Goal: Task Accomplishment & Management: Manage account settings

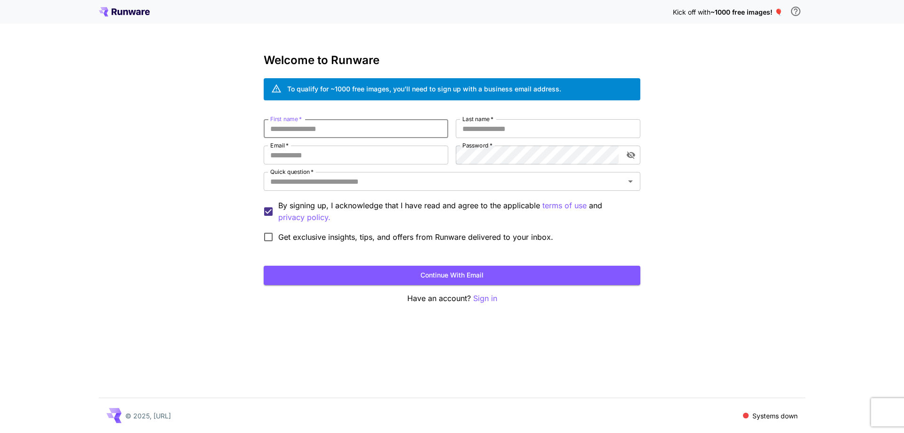
click at [412, 136] on input "First name   *" at bounding box center [356, 128] width 185 height 19
type input "********"
click at [502, 127] on input "Last name   *" at bounding box center [548, 128] width 185 height 19
click at [629, 182] on icon "Open" at bounding box center [630, 181] width 11 height 11
type input "******"
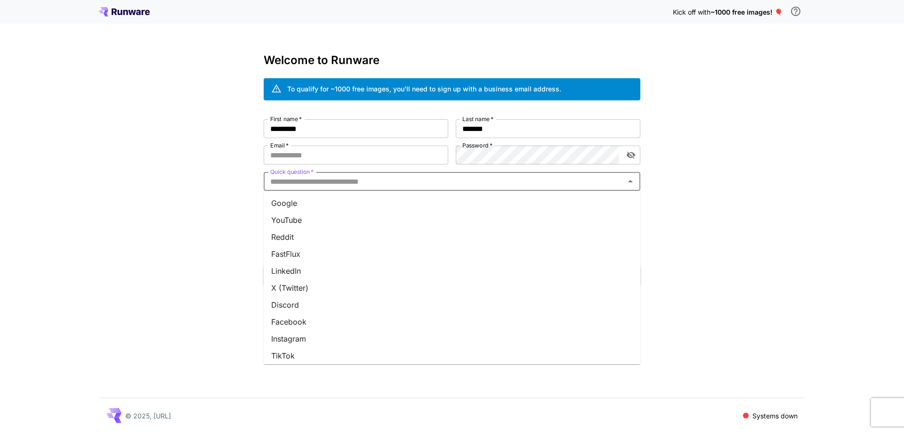
click at [450, 215] on li "YouTube" at bounding box center [452, 219] width 377 height 17
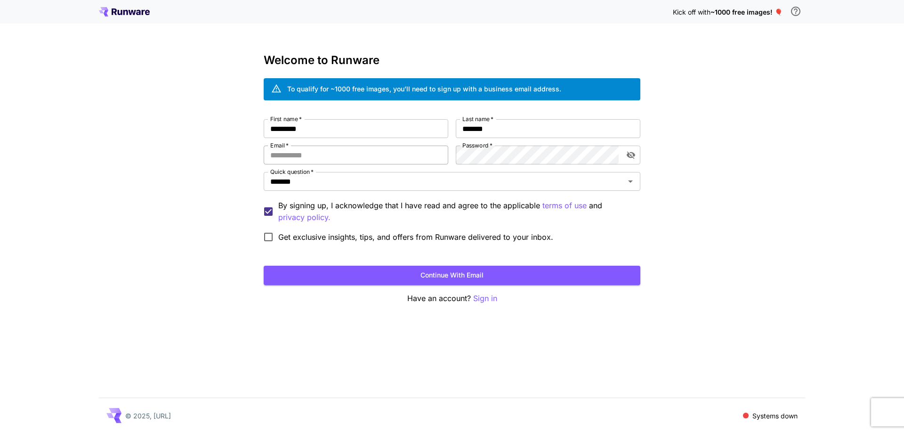
click at [296, 154] on input "Email   *" at bounding box center [356, 154] width 185 height 19
type input "**********"
drag, startPoint x: 631, startPoint y: 153, endPoint x: 624, endPoint y: 156, distance: 7.4
click at [631, 153] on icon "toggle password visibility" at bounding box center [630, 154] width 9 height 9
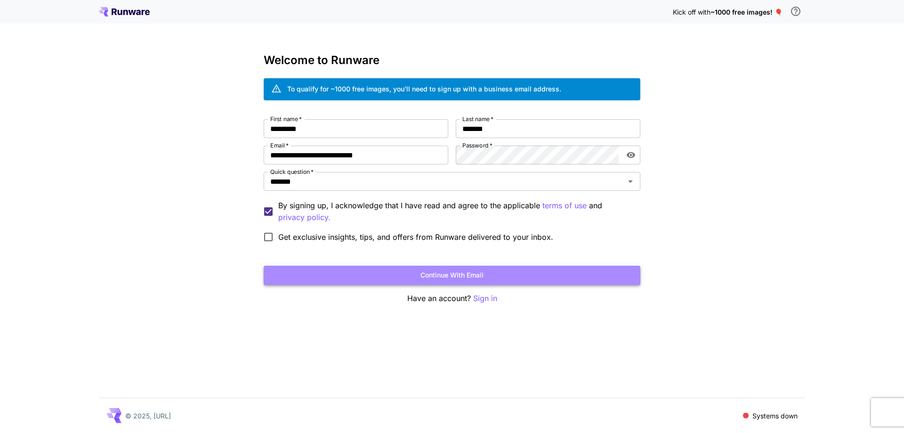
click at [492, 281] on button "Continue with email" at bounding box center [452, 274] width 377 height 19
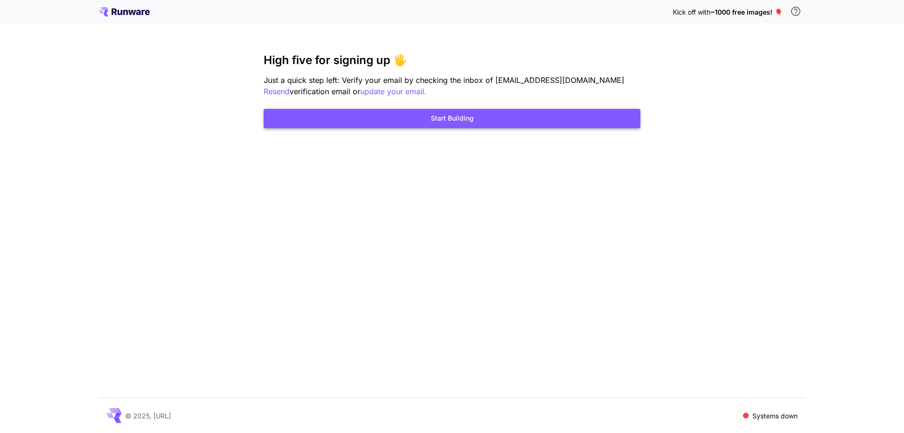
click at [480, 123] on button "Start Building" at bounding box center [452, 118] width 377 height 19
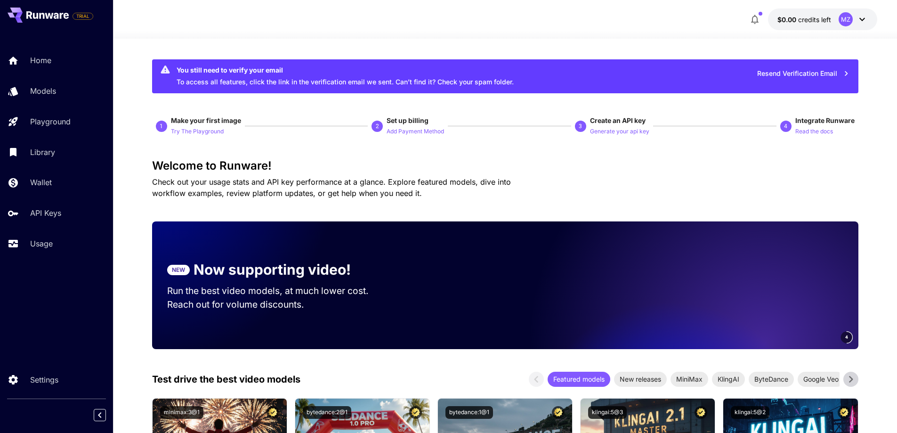
click at [864, 19] on icon at bounding box center [861, 19] width 11 height 11
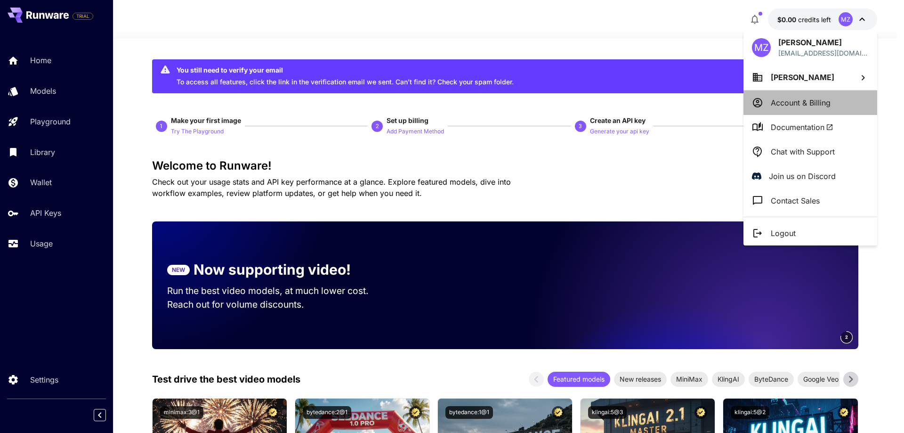
drag, startPoint x: 828, startPoint y: 111, endPoint x: 477, endPoint y: 193, distance: 360.7
click at [828, 111] on li "Account & Billing" at bounding box center [810, 102] width 134 height 24
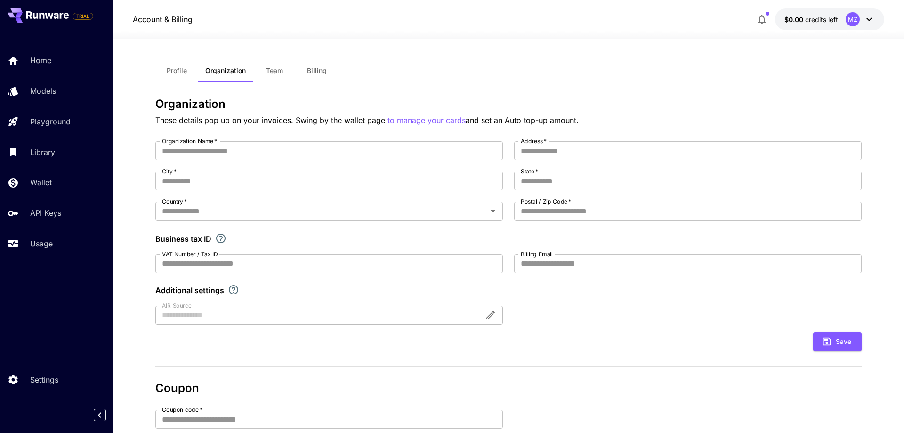
type input "**********"
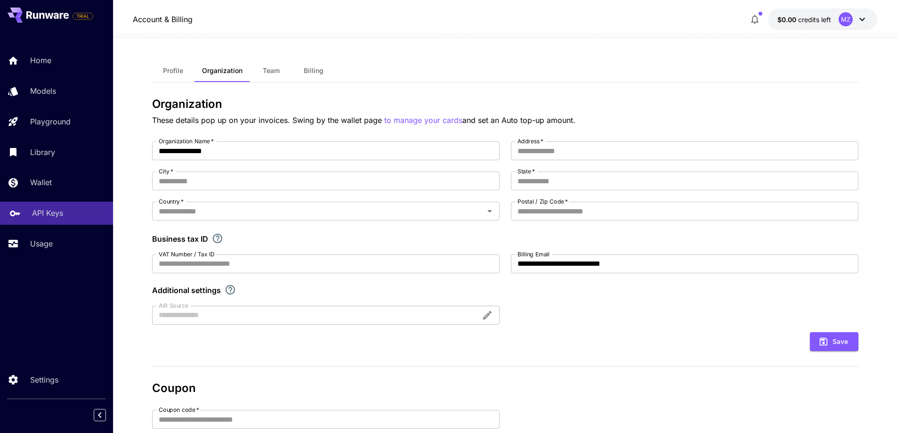
click at [47, 216] on p "API Keys" at bounding box center [47, 212] width 31 height 11
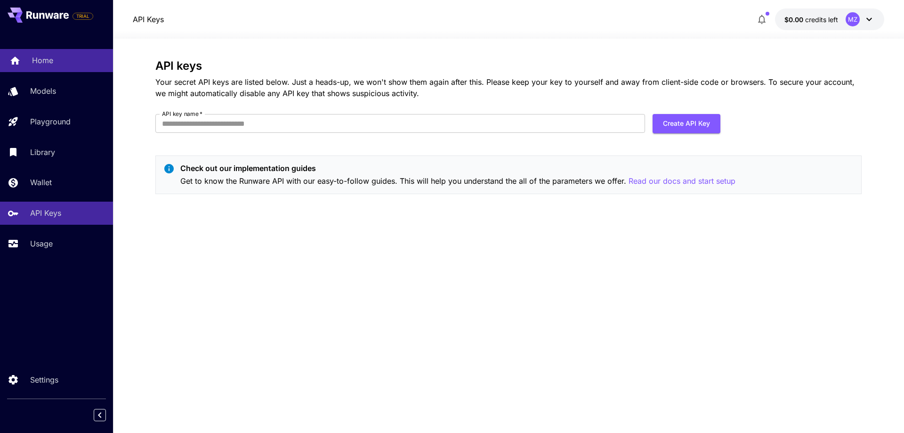
click at [59, 65] on div "Home" at bounding box center [68, 60] width 73 height 11
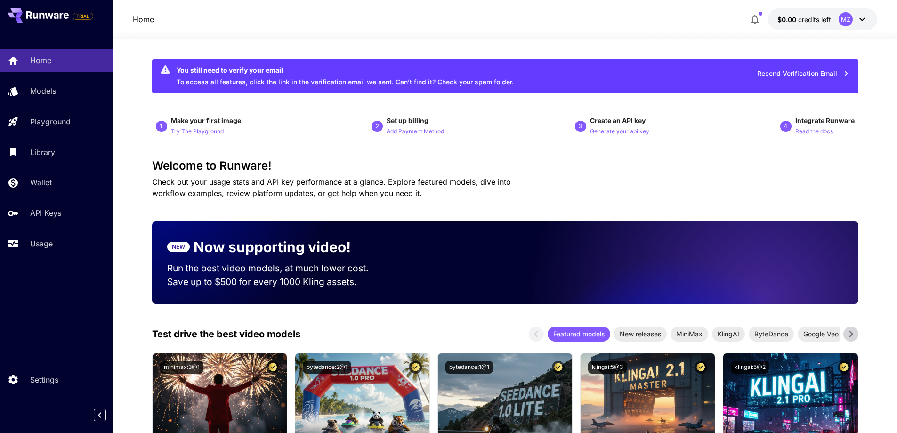
click at [865, 20] on icon at bounding box center [861, 19] width 11 height 11
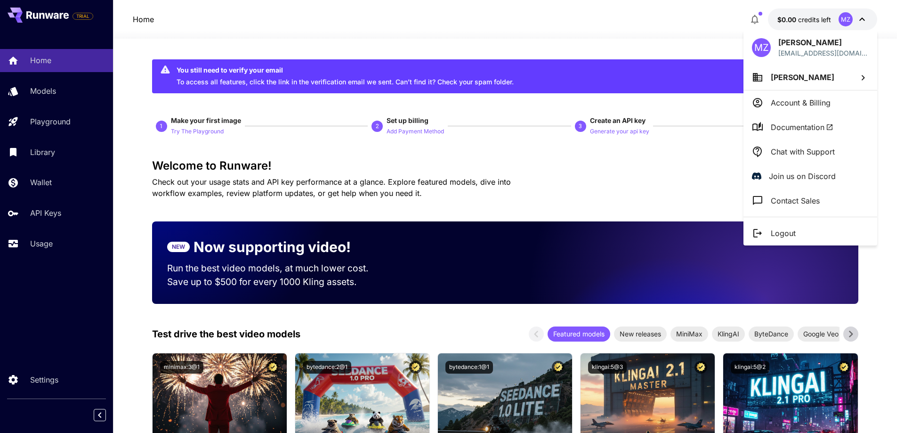
click at [806, 108] on p "Account & Billing" at bounding box center [801, 102] width 60 height 11
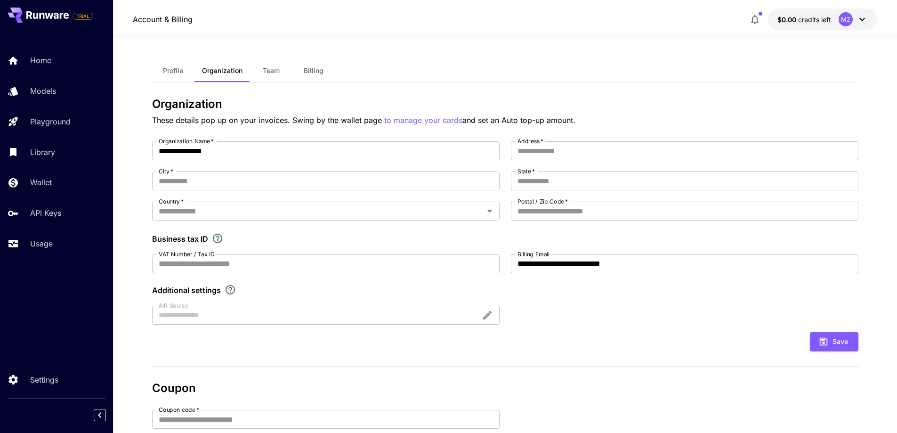
click at [308, 74] on span "Billing" at bounding box center [314, 70] width 20 height 8
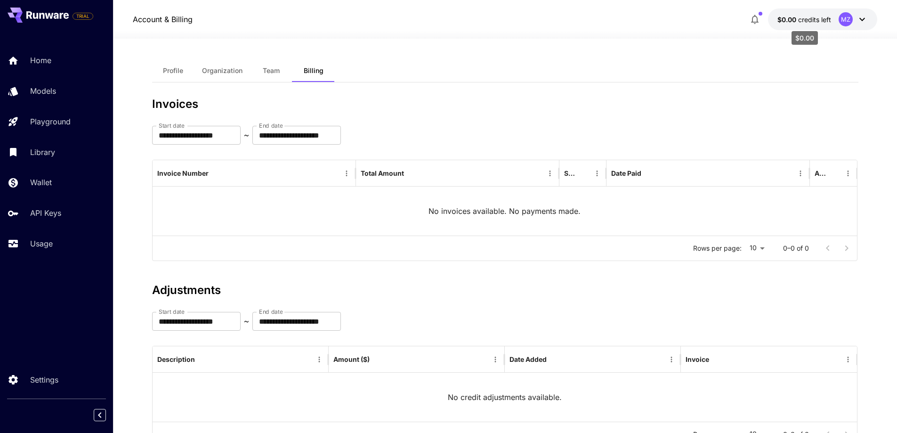
click at [819, 23] on span "credits left" at bounding box center [814, 20] width 33 height 8
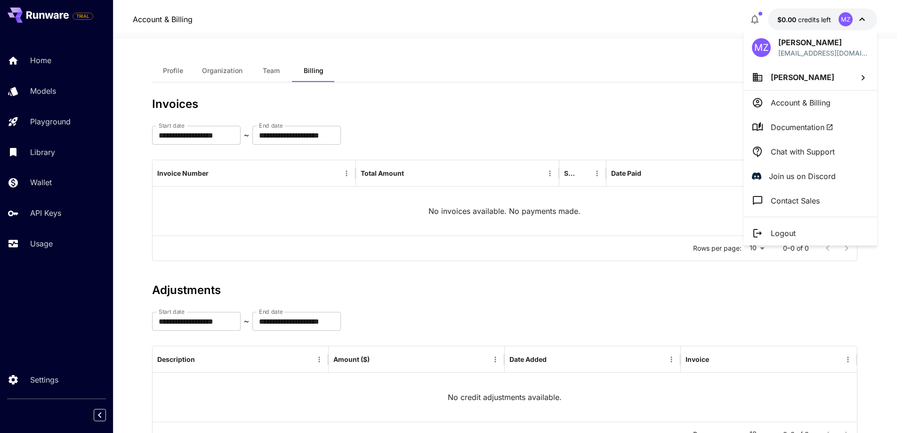
click at [787, 103] on p "Account & Billing" at bounding box center [801, 102] width 60 height 11
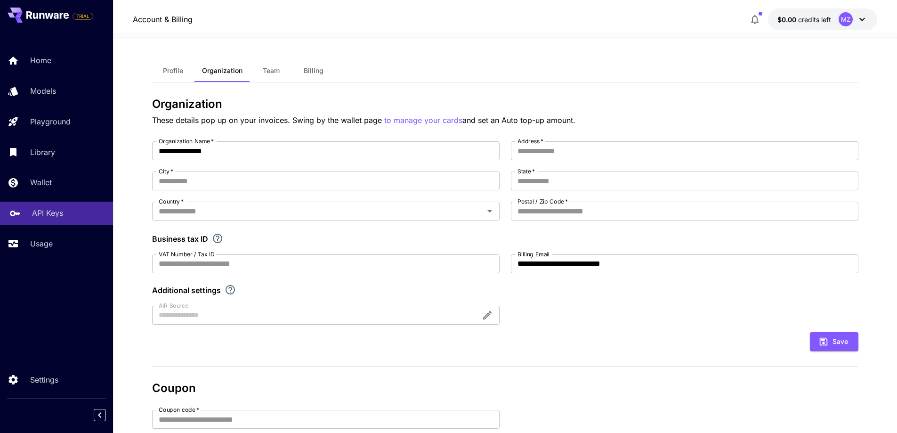
click at [53, 212] on p "API Keys" at bounding box center [47, 212] width 31 height 11
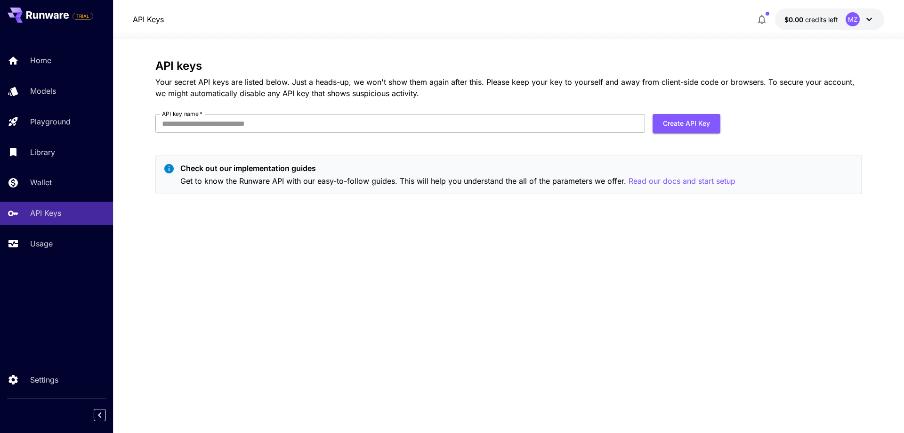
click at [235, 121] on input "API key name   *" at bounding box center [400, 123] width 490 height 19
click at [128, 147] on section "API keys Your secret API keys are listed below. Just a heads-up, we won't show …" at bounding box center [508, 236] width 791 height 394
drag, startPoint x: 552, startPoint y: 181, endPoint x: 592, endPoint y: 184, distance: 39.6
click at [592, 184] on p "Get to know the Runware API with our easy-to-follow guides. This will help you …" at bounding box center [457, 181] width 555 height 12
click at [571, 184] on p "Get to know the Runware API with our easy-to-follow guides. This will help you …" at bounding box center [457, 181] width 555 height 12
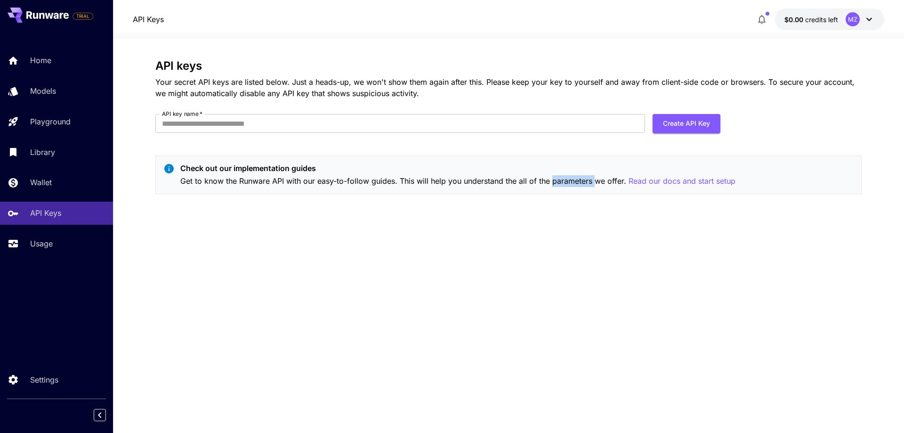
click at [571, 184] on p "Get to know the Runware API with our easy-to-follow guides. This will help you …" at bounding box center [457, 181] width 555 height 12
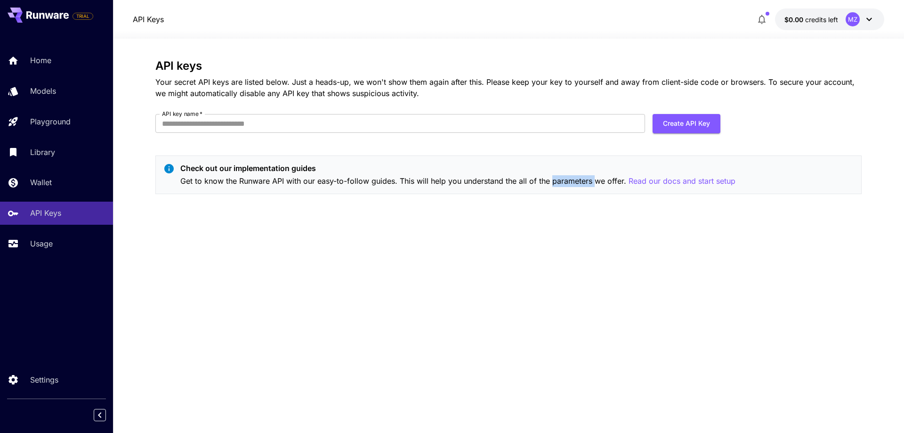
click at [570, 178] on p "Get to know the Runware API with our easy-to-follow guides. This will help you …" at bounding box center [457, 181] width 555 height 12
click at [570, 180] on p "Get to know the Runware API with our easy-to-follow guides. This will help you …" at bounding box center [457, 181] width 555 height 12
click at [569, 179] on p "Get to know the Runware API with our easy-to-follow guides. This will help you …" at bounding box center [457, 181] width 555 height 12
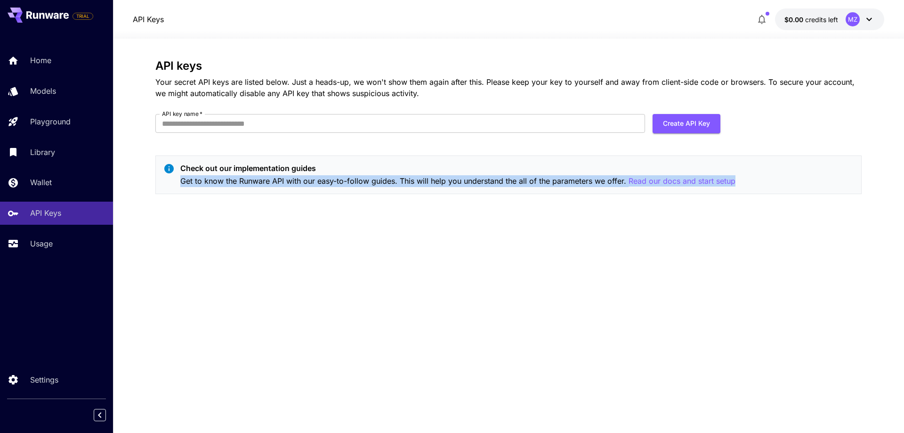
click at [569, 179] on p "Get to know the Runware API with our easy-to-follow guides. This will help you …" at bounding box center [457, 181] width 555 height 12
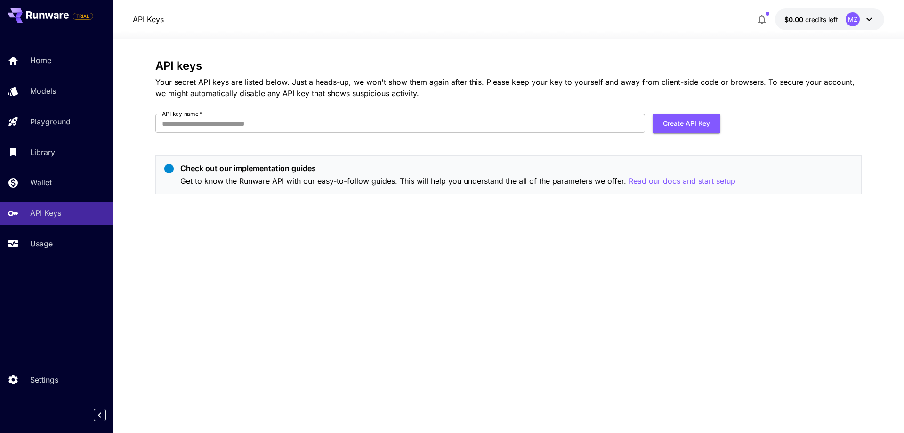
click at [569, 179] on p "Get to know the Runware API with our easy-to-follow guides. This will help you …" at bounding box center [457, 181] width 555 height 12
copy p "parameters"
click at [354, 179] on p "Get to know the Runware API with our easy-to-follow guides. This will help you …" at bounding box center [457, 181] width 555 height 12
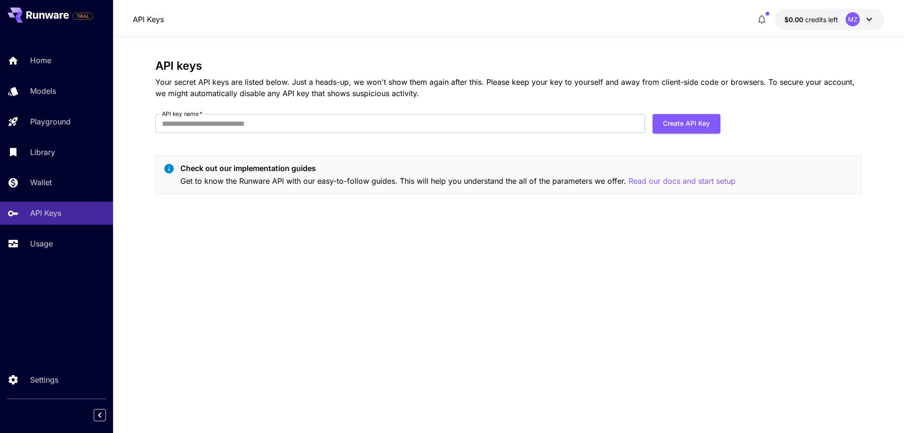
click at [379, 180] on p "Get to know the Runware API with our easy-to-follow guides. This will help you …" at bounding box center [457, 181] width 555 height 12
click at [411, 181] on p "Get to know the Runware API with our easy-to-follow guides. This will help you …" at bounding box center [457, 181] width 555 height 12
click at [421, 182] on p "Get to know the Runware API with our easy-to-follow guides. This will help you …" at bounding box center [457, 181] width 555 height 12
click at [420, 182] on p "Get to know the Runware API with our easy-to-follow guides. This will help you …" at bounding box center [457, 181] width 555 height 12
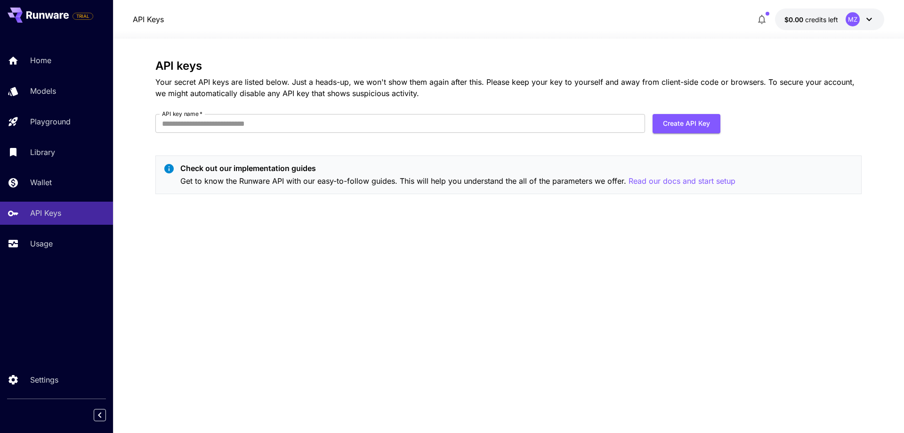
click at [437, 182] on p "Get to know the Runware API with our easy-to-follow guides. This will help you …" at bounding box center [457, 181] width 555 height 12
click at [473, 180] on p "Get to know the Runware API with our easy-to-follow guides. This will help you …" at bounding box center [457, 181] width 555 height 12
click at [570, 182] on p "Get to know the Runware API with our easy-to-follow guides. This will help you …" at bounding box center [457, 181] width 555 height 12
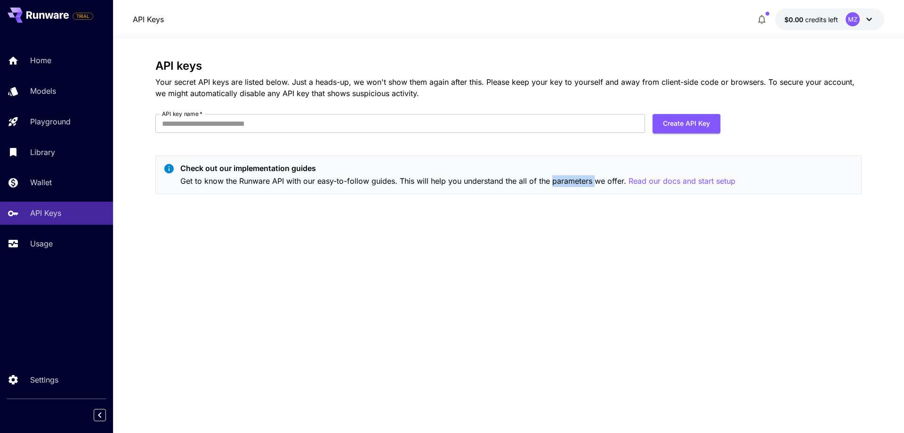
drag, startPoint x: 570, startPoint y: 182, endPoint x: 578, endPoint y: 184, distance: 8.7
click at [570, 182] on p "Get to know the Runware API with our easy-to-follow guides. This will help you …" at bounding box center [457, 181] width 555 height 12
click at [616, 182] on p "Get to know the Runware API with our easy-to-follow guides. This will help you …" at bounding box center [457, 181] width 555 height 12
click at [875, 24] on button "$0.00 credits left MZ" at bounding box center [829, 19] width 109 height 22
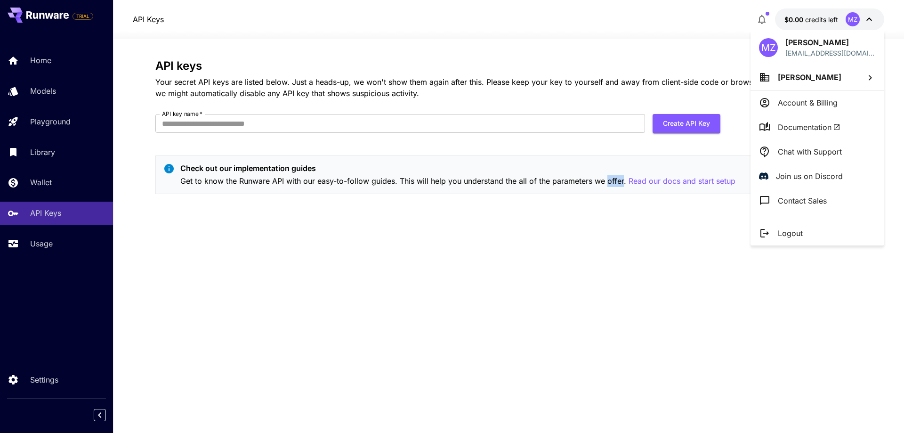
click at [821, 109] on li "Account & Billing" at bounding box center [817, 102] width 134 height 24
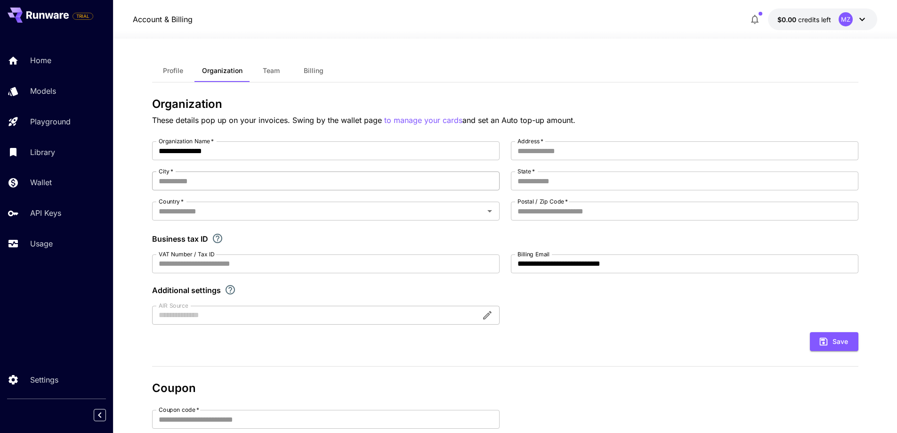
click at [232, 180] on input "City   *" at bounding box center [325, 180] width 347 height 19
type input "******"
click at [575, 146] on input "Address   *" at bounding box center [684, 150] width 347 height 19
type input "**********"
click at [575, 180] on input "State   *" at bounding box center [684, 180] width 347 height 19
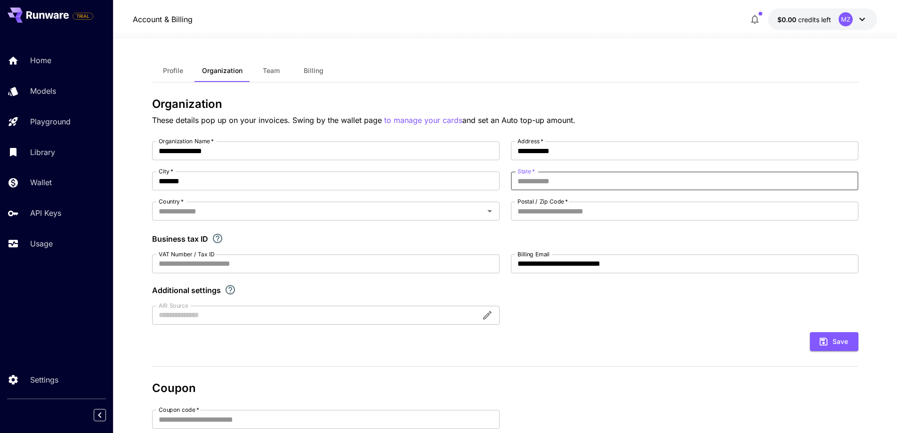
type input "*"
type input "******"
click at [562, 214] on input "Postal / Zip Code   *" at bounding box center [684, 210] width 347 height 19
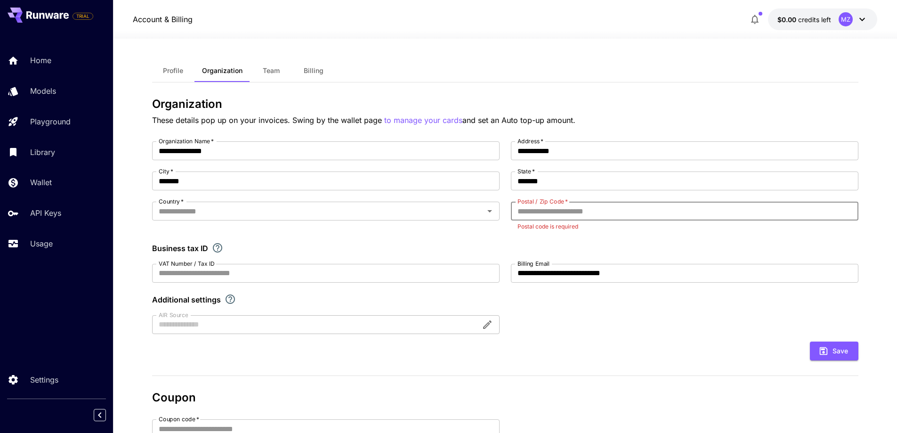
paste input "*****"
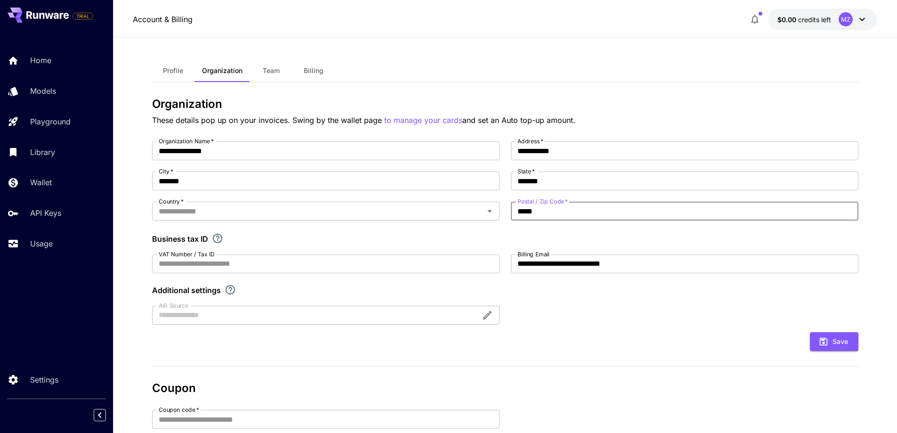
type input "*****"
click at [570, 238] on div "Business tax ID" at bounding box center [505, 238] width 706 height 11
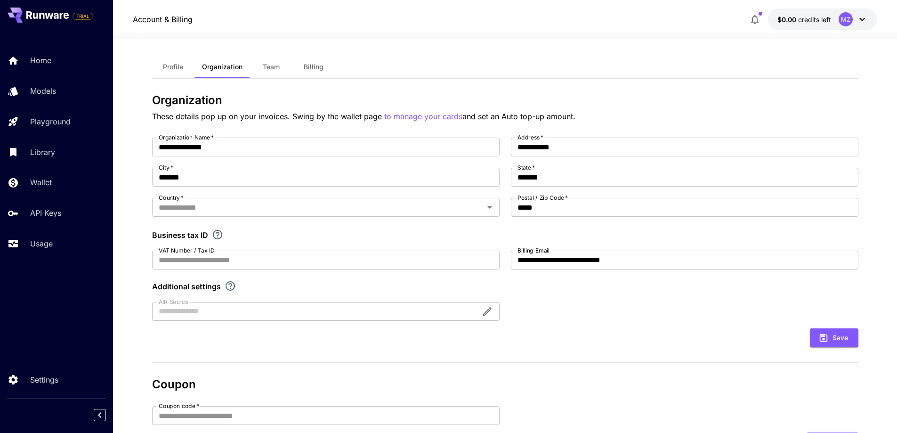
scroll to position [1, 0]
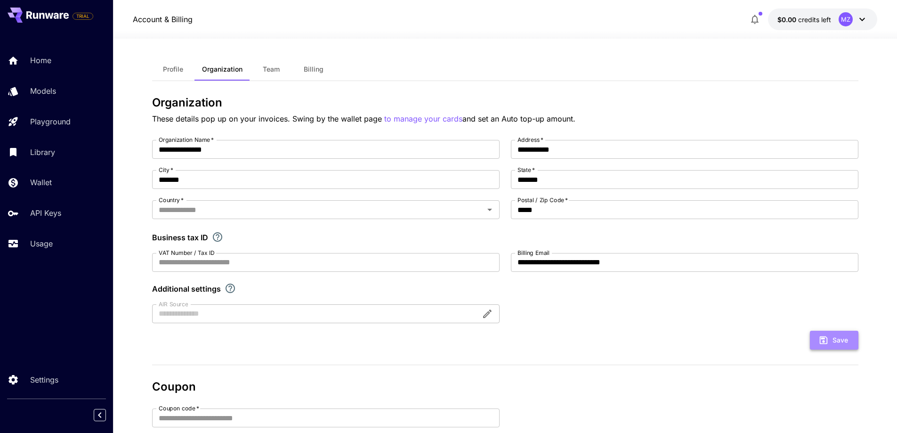
click at [830, 340] on button "Save" at bounding box center [834, 339] width 48 height 19
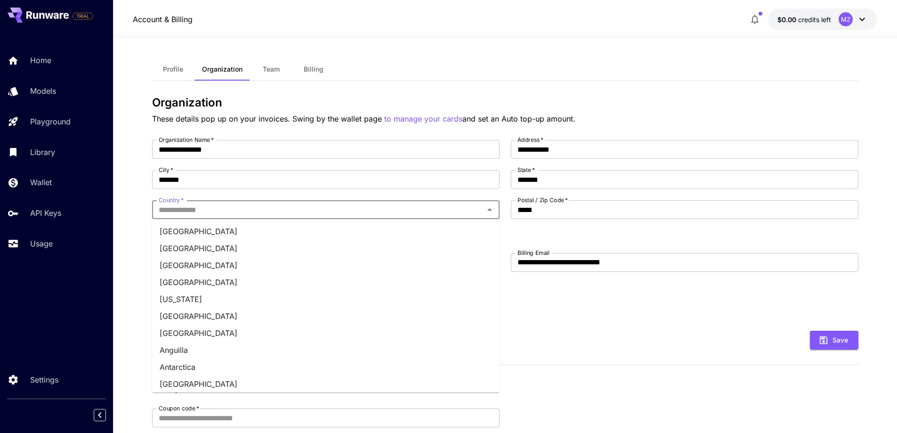
click at [279, 209] on input "Country   *" at bounding box center [318, 209] width 326 height 13
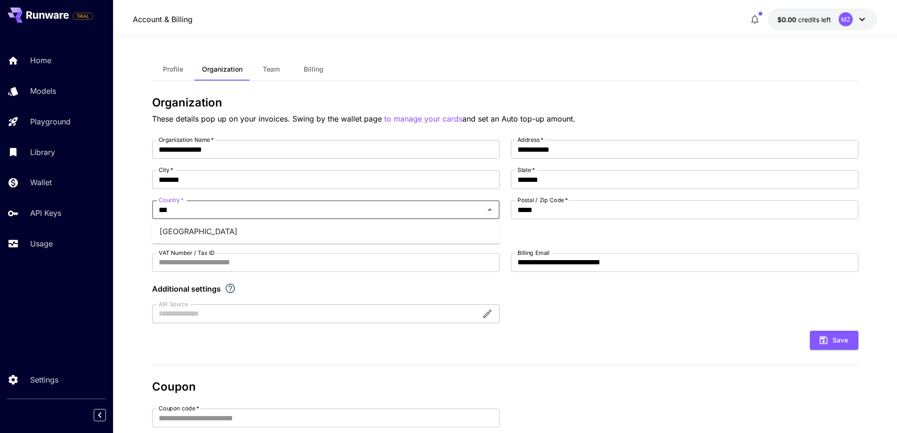
type input "****"
click at [302, 237] on li "[GEOGRAPHIC_DATA]" at bounding box center [325, 231] width 347 height 17
click at [829, 343] on button "Save" at bounding box center [834, 339] width 48 height 19
type input "**********"
type input "******"
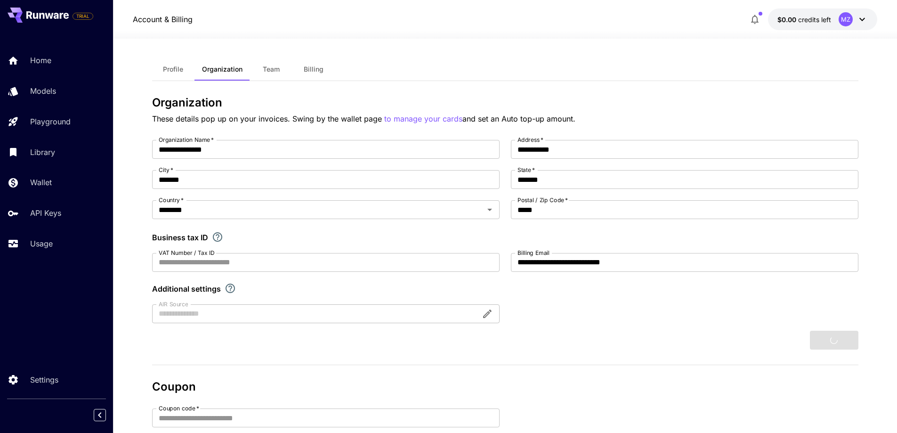
type input "******"
drag, startPoint x: 331, startPoint y: 65, endPoint x: 315, endPoint y: 68, distance: 16.3
click at [330, 65] on button "Billing" at bounding box center [313, 69] width 42 height 23
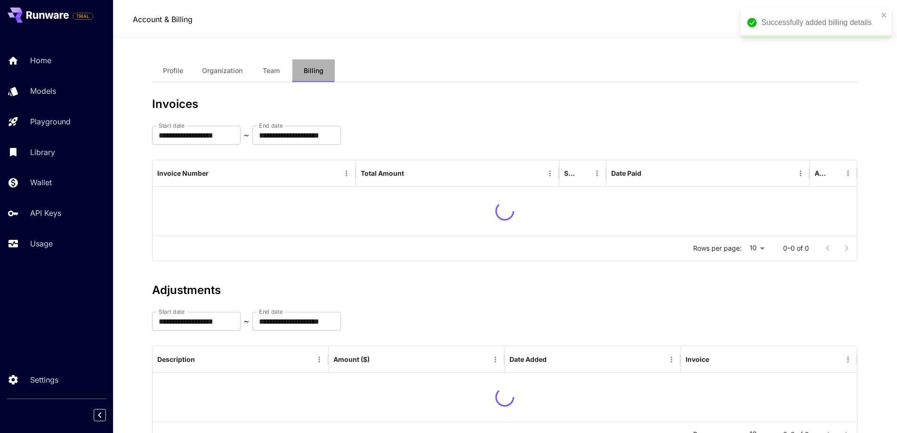
click at [315, 68] on span "Billing" at bounding box center [314, 70] width 20 height 8
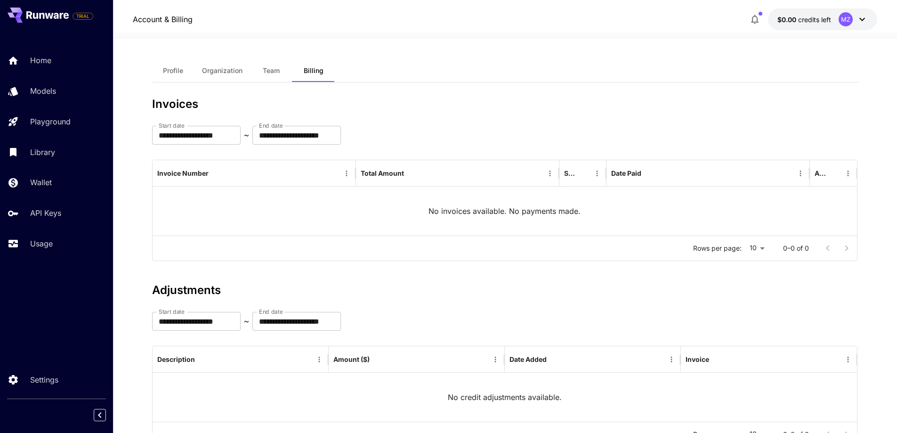
click at [177, 75] on button "Profile" at bounding box center [173, 70] width 42 height 23
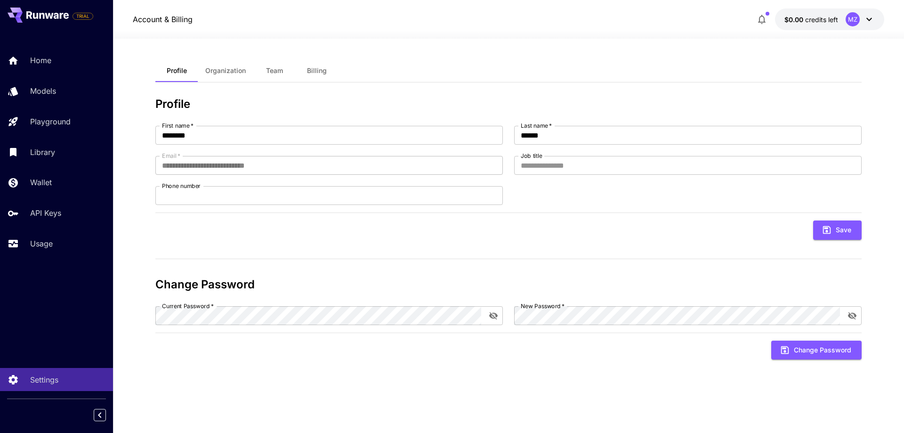
click at [867, 18] on icon at bounding box center [869, 19] width 6 height 3
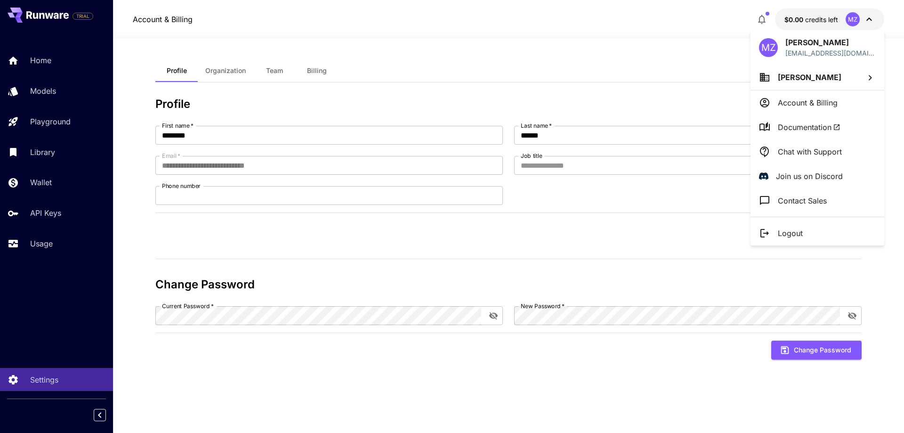
click at [43, 215] on div at bounding box center [452, 216] width 904 height 433
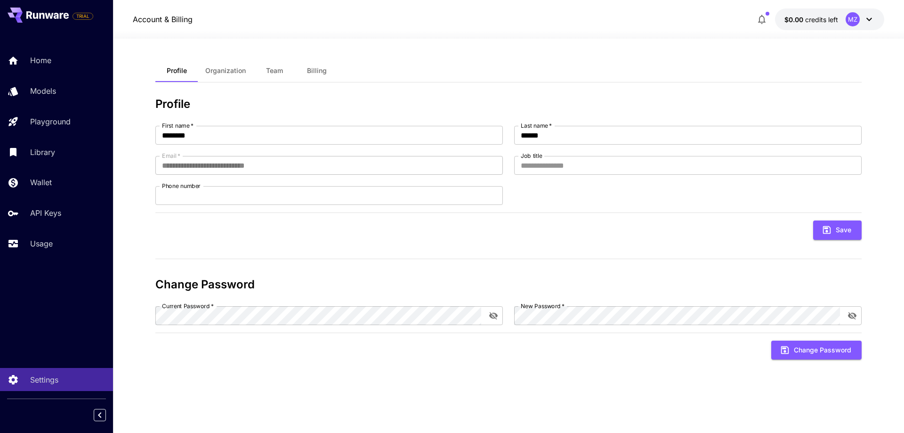
click at [47, 213] on p "API Keys" at bounding box center [45, 212] width 31 height 11
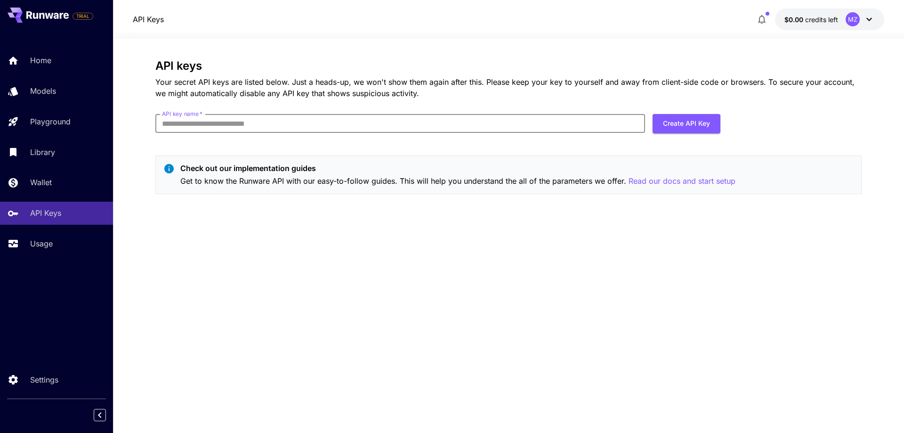
click at [204, 121] on input "API key name   *" at bounding box center [400, 123] width 490 height 19
type input "*****"
click at [674, 126] on button "Create API Key" at bounding box center [686, 123] width 68 height 19
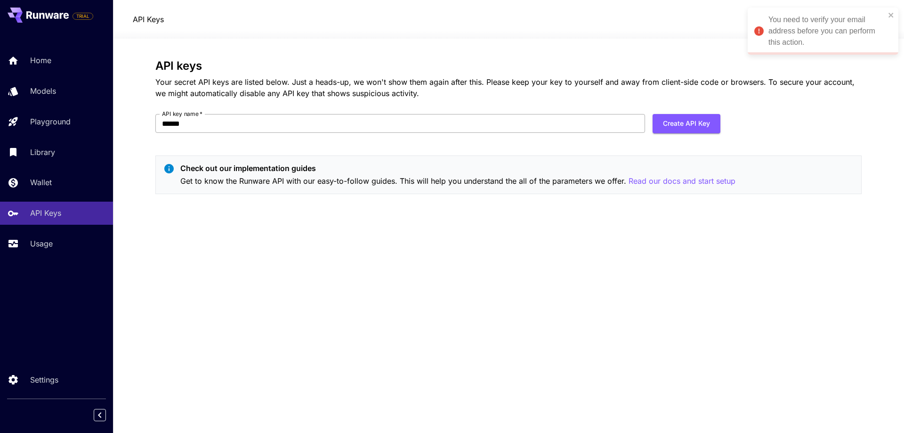
click at [370, 121] on input "*****" at bounding box center [400, 123] width 490 height 19
click at [704, 115] on button "Create API Key" at bounding box center [686, 123] width 68 height 19
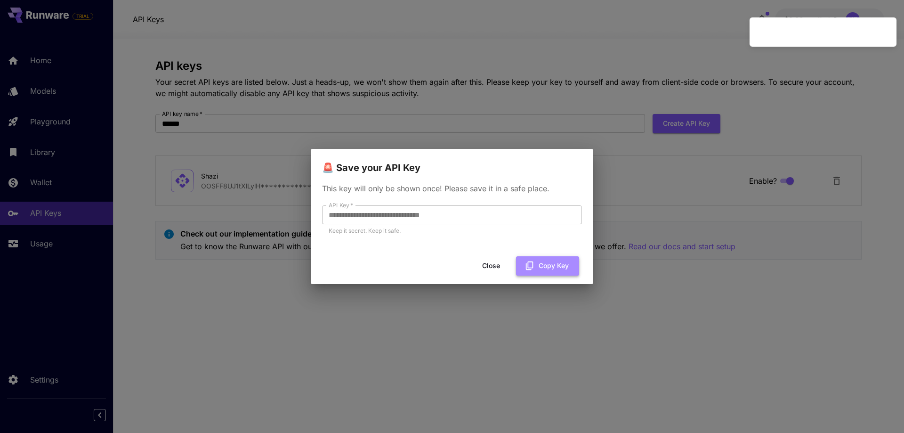
click at [535, 266] on icon "button" at bounding box center [529, 265] width 10 height 10
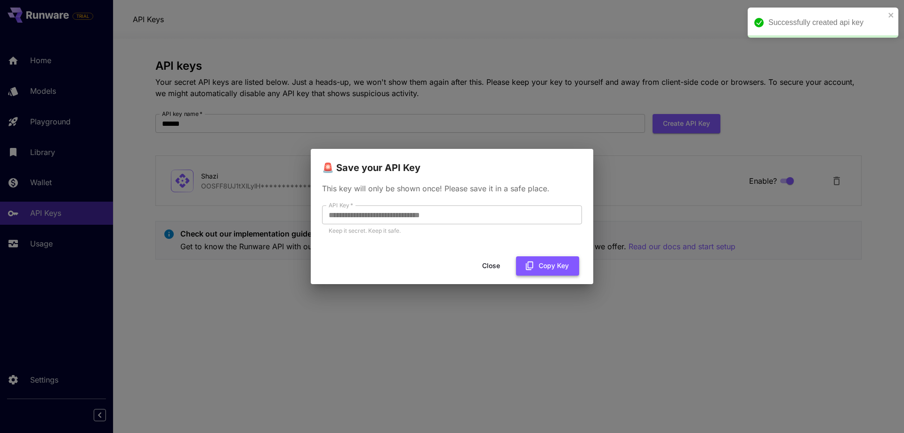
click at [546, 266] on button "Copy Key" at bounding box center [547, 265] width 63 height 19
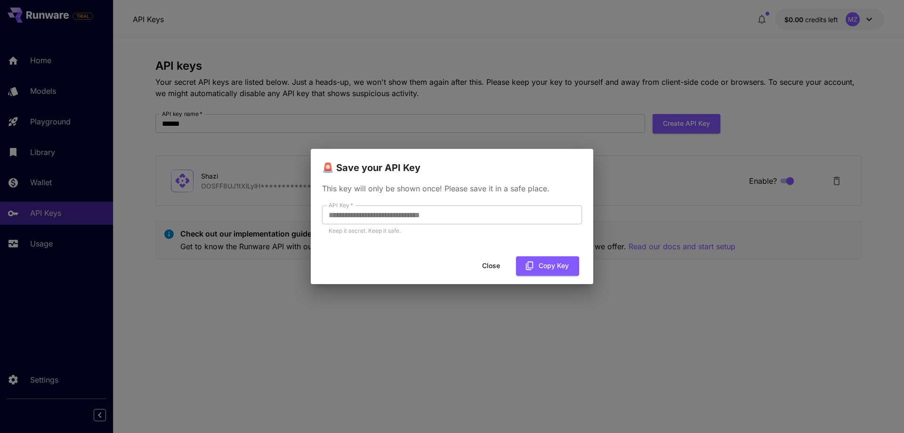
click at [491, 270] on button "Close" at bounding box center [491, 265] width 42 height 19
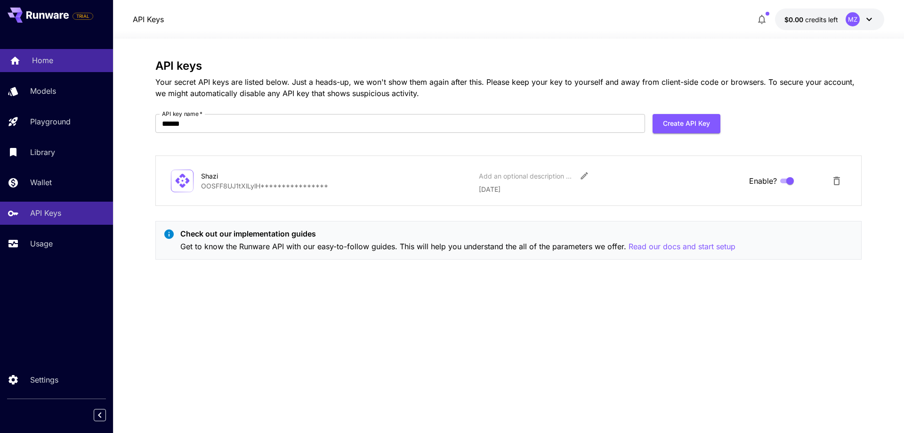
click at [62, 61] on div "Home" at bounding box center [68, 60] width 73 height 11
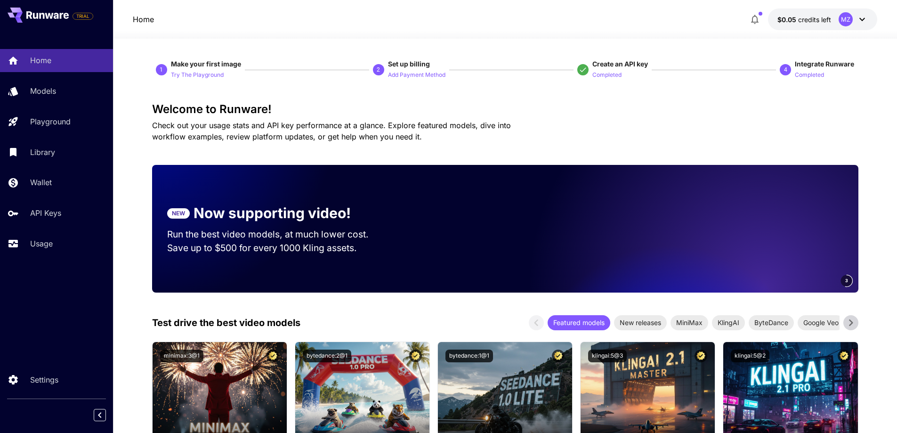
click at [861, 20] on icon at bounding box center [862, 19] width 6 height 3
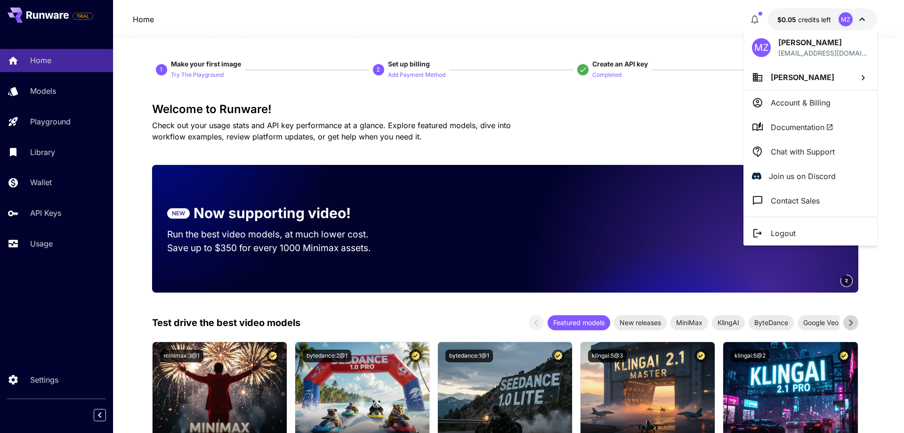
click at [706, 102] on div at bounding box center [452, 216] width 904 height 433
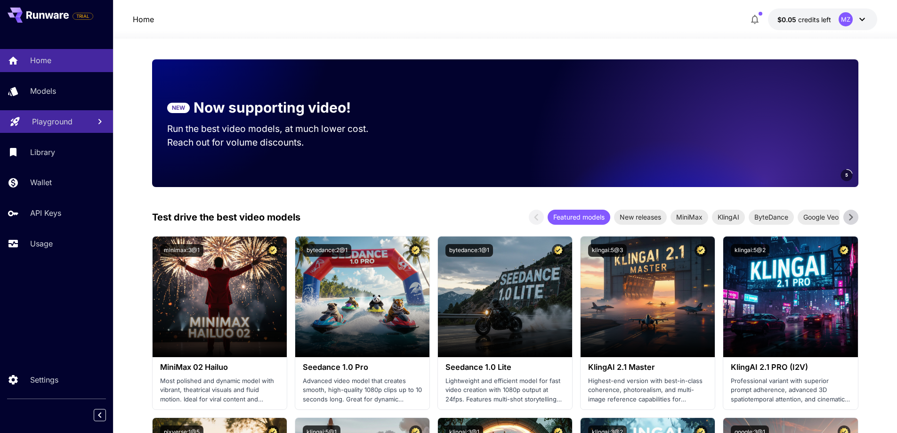
scroll to position [94, 0]
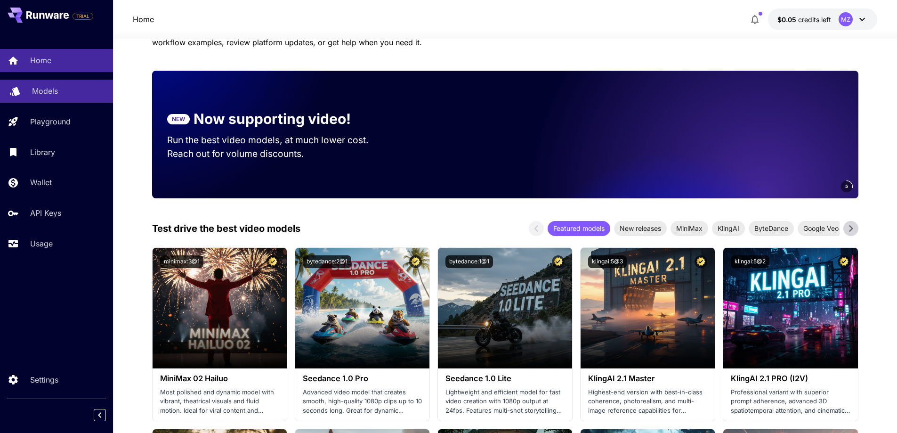
click at [39, 90] on p "Models" at bounding box center [45, 90] width 26 height 11
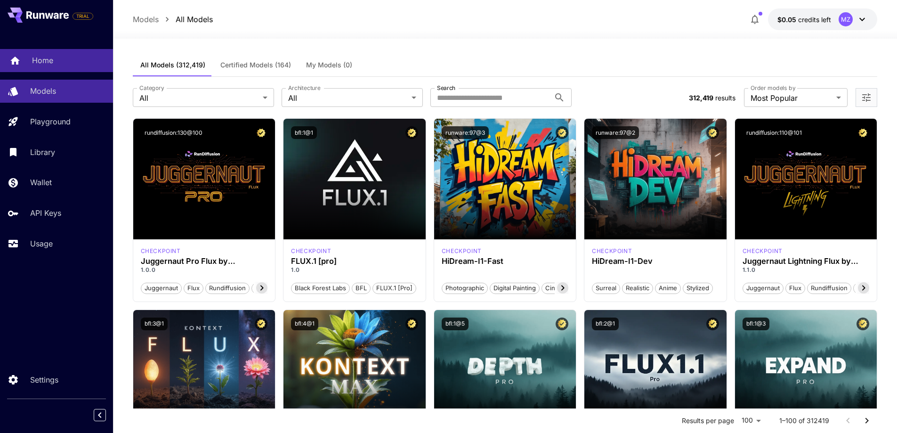
click at [39, 62] on p "Home" at bounding box center [42, 60] width 21 height 11
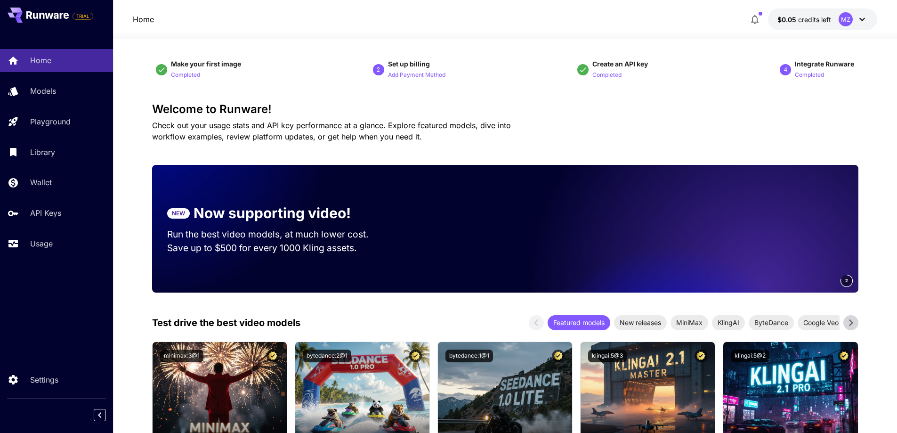
click at [867, 23] on icon at bounding box center [861, 19] width 11 height 11
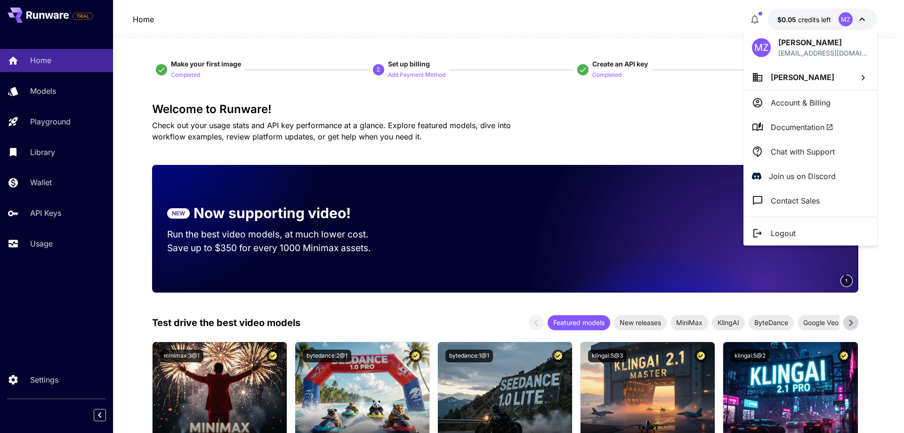
click at [317, 90] on div at bounding box center [452, 216] width 904 height 433
